Goal: Find specific page/section: Find specific page/section

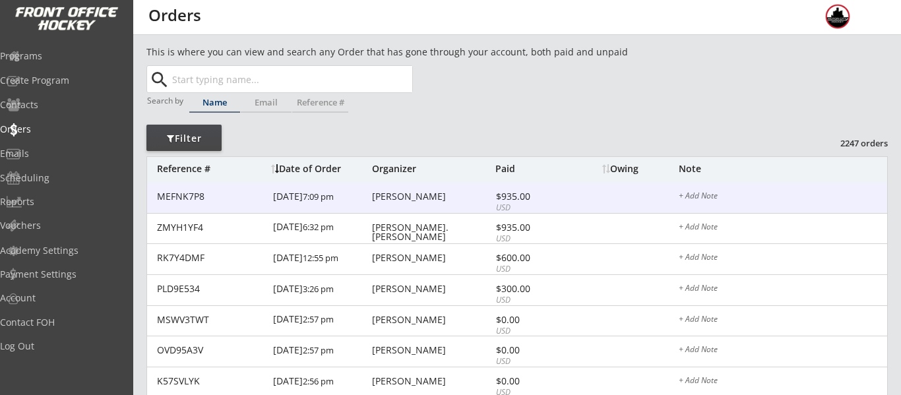
click at [399, 199] on div "[PERSON_NAME]" at bounding box center [432, 196] width 120 height 9
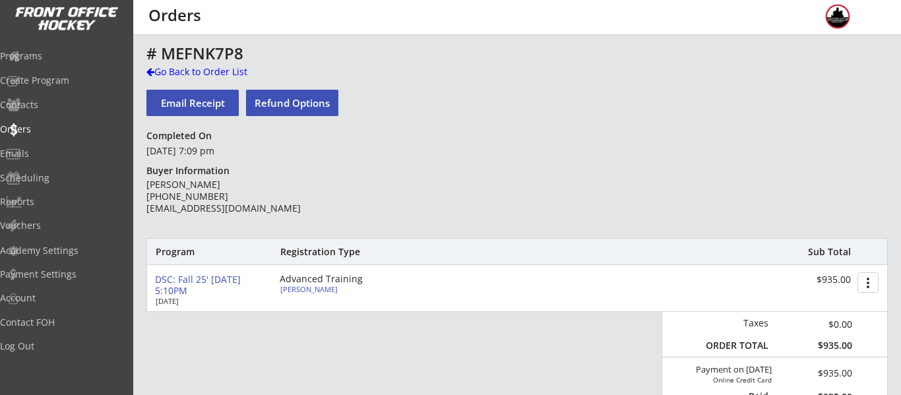
click at [303, 291] on div "[PERSON_NAME]" at bounding box center [353, 289] width 147 height 7
select select ""Adult S""
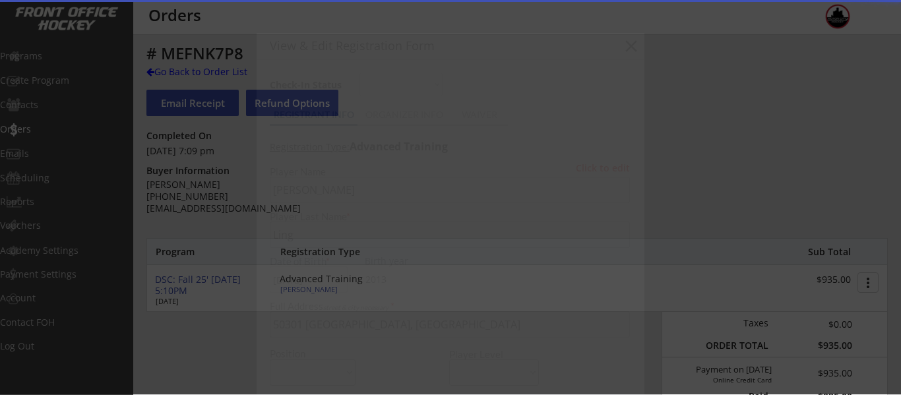
type input "2013"
type input "2013 Livonia Knight Blue"
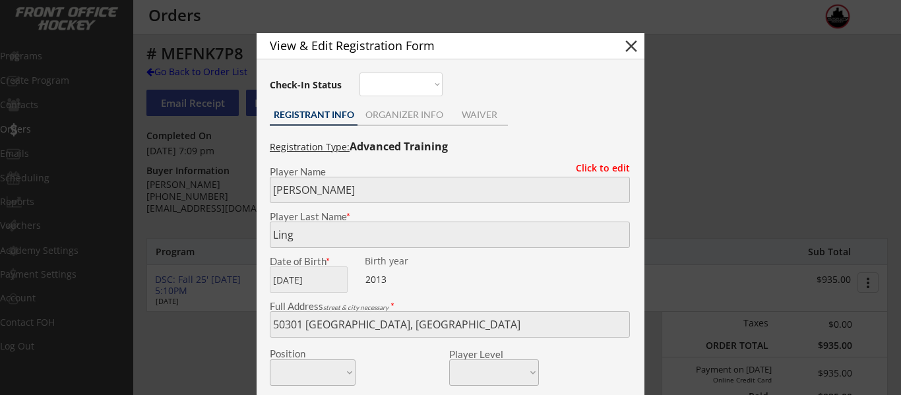
click at [628, 45] on button "close" at bounding box center [631, 46] width 20 height 20
select select ""PLACEHOLDER_1427118222253""
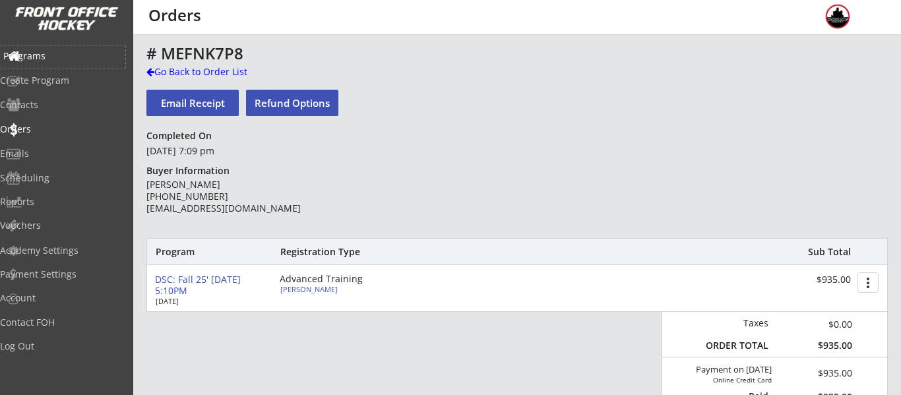
click at [77, 53] on div "Programs" at bounding box center [62, 55] width 119 height 9
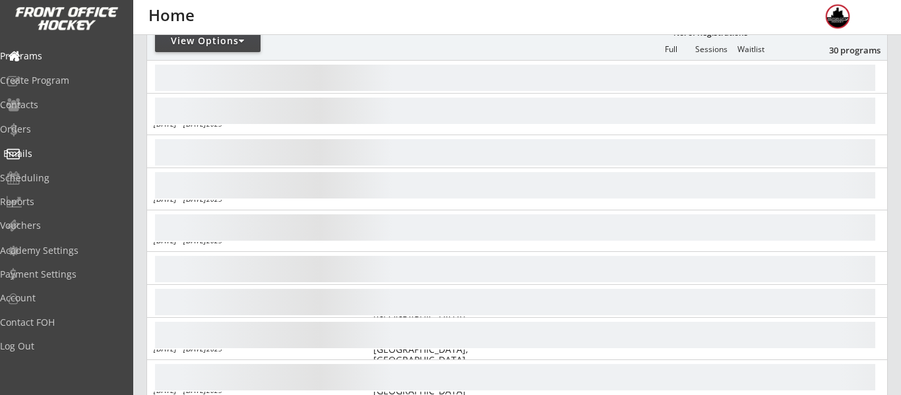
scroll to position [177, 0]
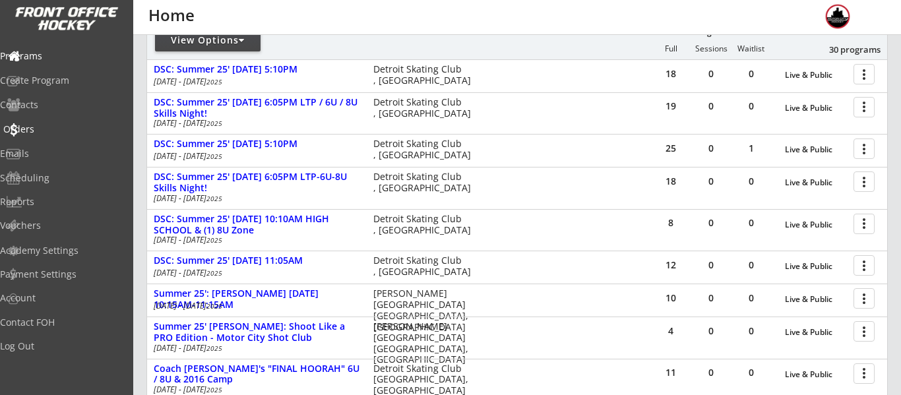
click at [46, 134] on div "Orders" at bounding box center [62, 129] width 119 height 9
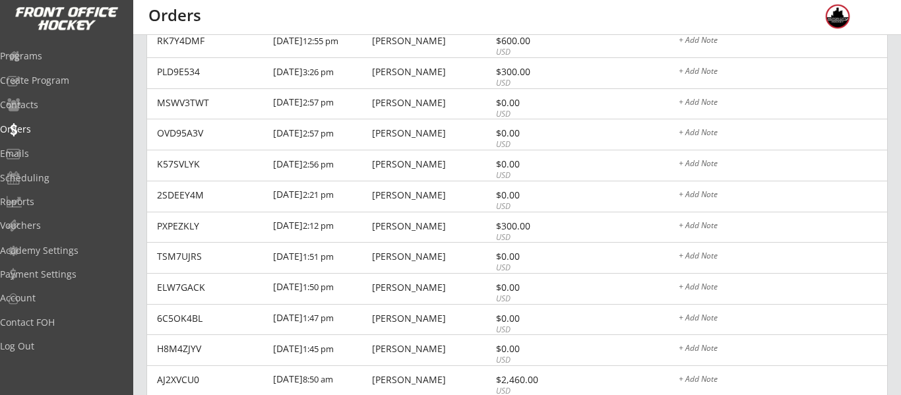
scroll to position [218, 0]
click at [55, 56] on div "Programs" at bounding box center [62, 55] width 119 height 9
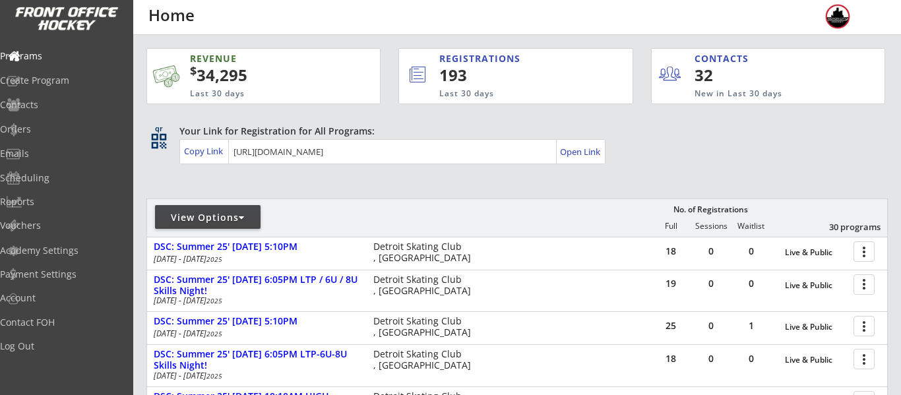
click at [243, 215] on div at bounding box center [242, 217] width 6 height 9
select select ""Upcoming Programs""
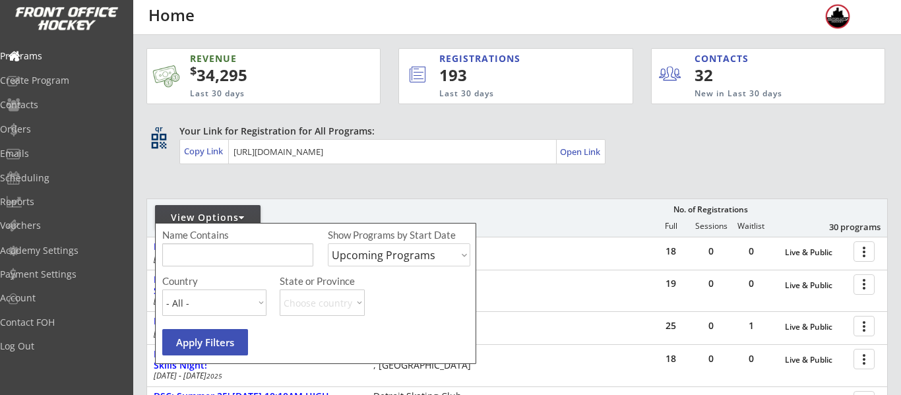
click at [257, 249] on input "input" at bounding box center [237, 254] width 151 height 23
type input "camp"
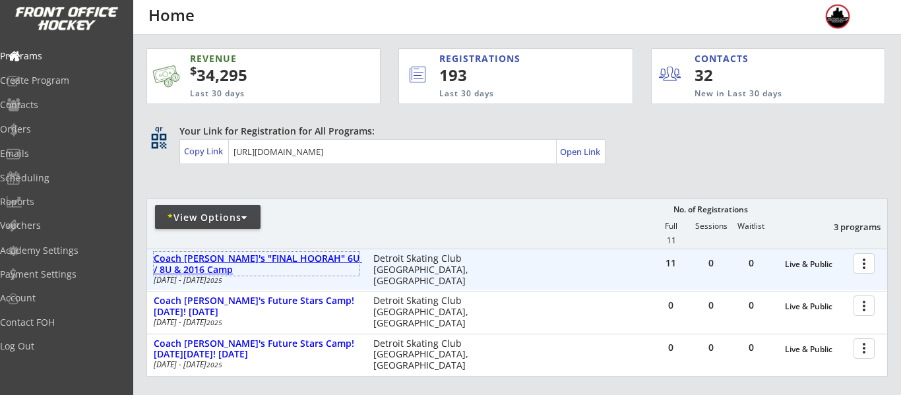
click at [299, 261] on div "Coach [PERSON_NAME]'s "FINAL HOORAH" 6U / 8U & 2016 Camp" at bounding box center [257, 264] width 206 height 22
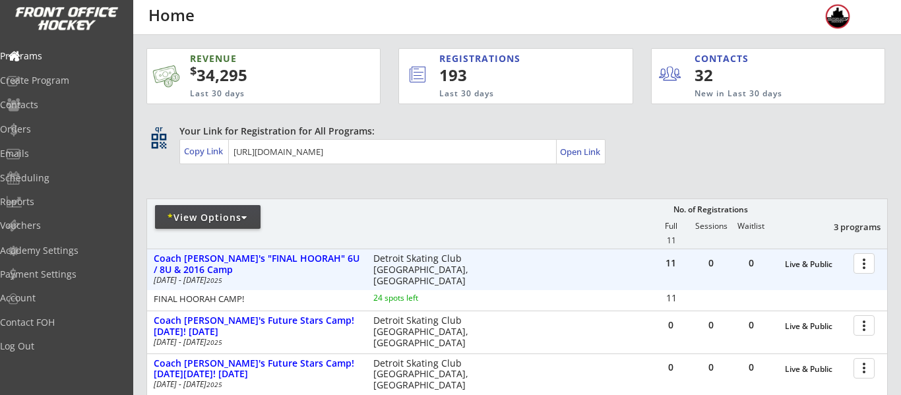
click at [870, 263] on div at bounding box center [866, 262] width 23 height 23
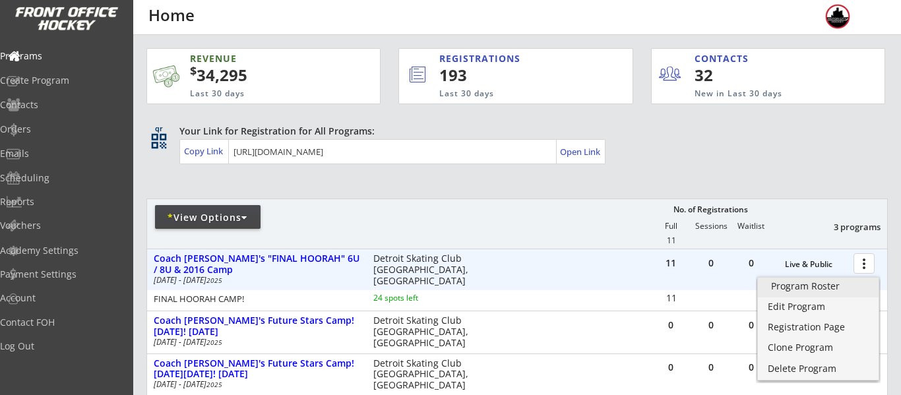
click at [802, 283] on div "Program Roster" at bounding box center [818, 286] width 94 height 9
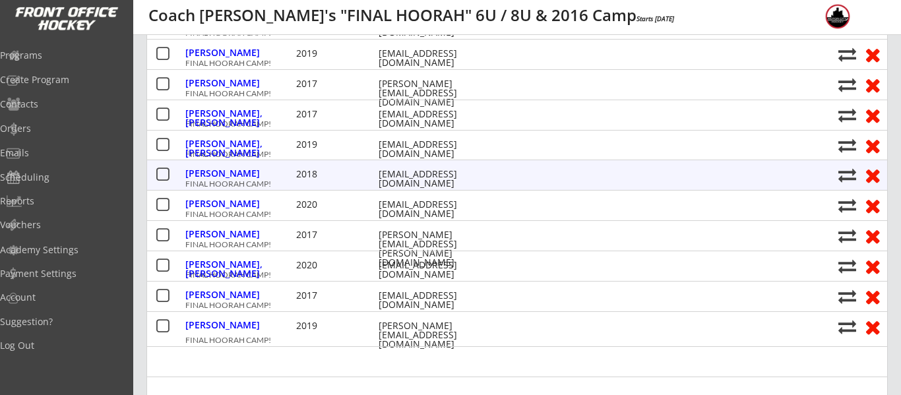
scroll to position [210, 0]
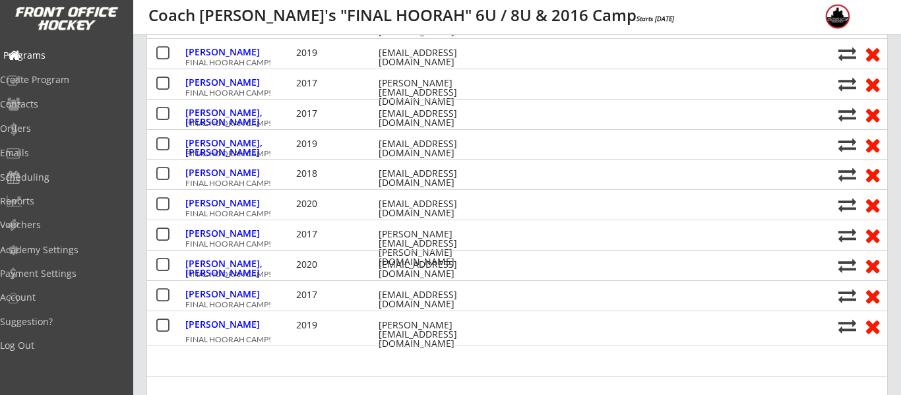
click at [46, 59] on div "Programs" at bounding box center [62, 55] width 119 height 9
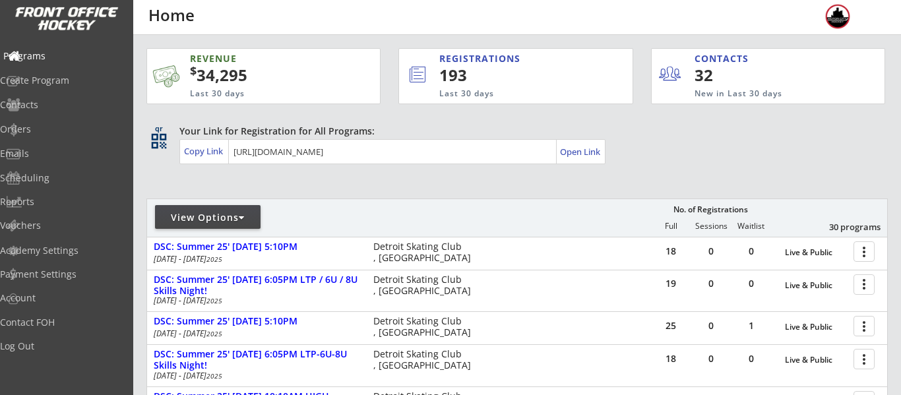
click at [71, 53] on div "Programs" at bounding box center [62, 55] width 119 height 9
click at [49, 132] on div "Orders" at bounding box center [62, 129] width 119 height 9
